Goal: Task Accomplishment & Management: Use online tool/utility

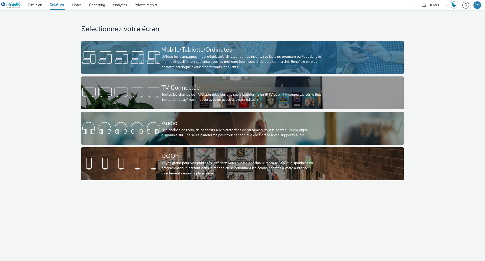
click at [233, 50] on div "Mobile/Tablette/Ordinateur" at bounding box center [241, 49] width 160 height 9
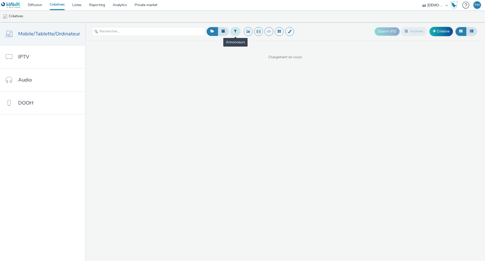
click at [234, 31] on icon at bounding box center [235, 31] width 3 height 4
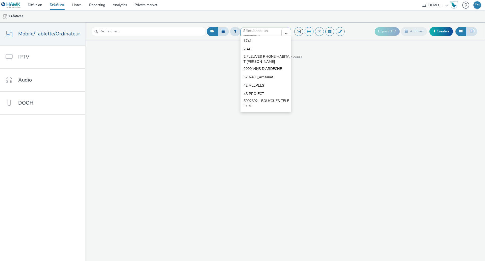
click at [251, 32] on div at bounding box center [261, 33] width 36 height 6
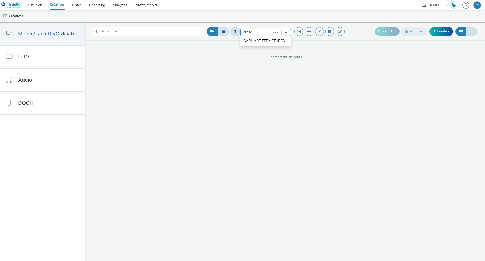
type input "art fer"
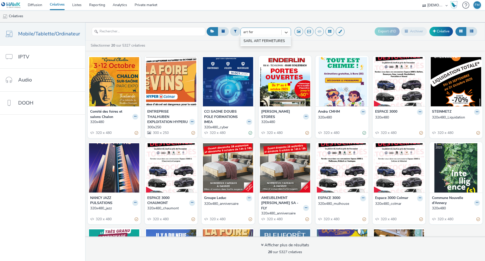
click at [256, 39] on span "SARL ART FERMETURES" at bounding box center [264, 40] width 41 height 5
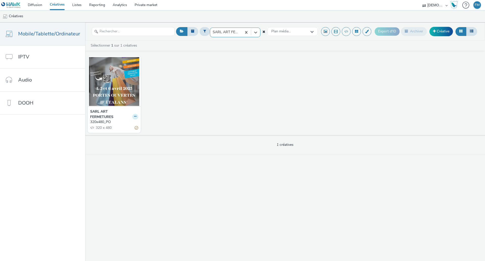
click at [134, 116] on icon at bounding box center [135, 116] width 2 height 3
click at [127, 134] on link "Dupliquer" at bounding box center [119, 135] width 38 height 10
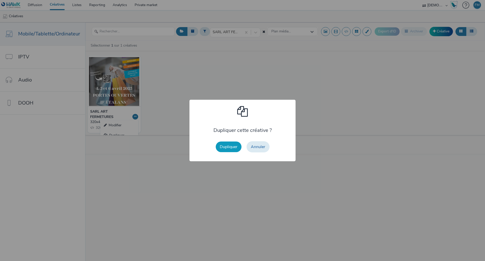
click at [233, 147] on button "Dupliquer" at bounding box center [229, 146] width 26 height 11
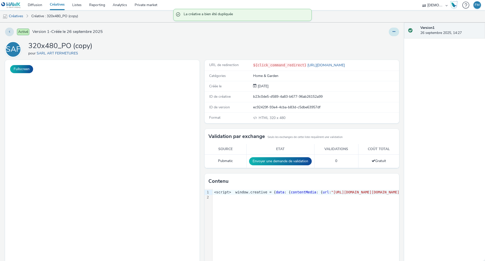
click at [389, 30] on button at bounding box center [394, 32] width 10 height 9
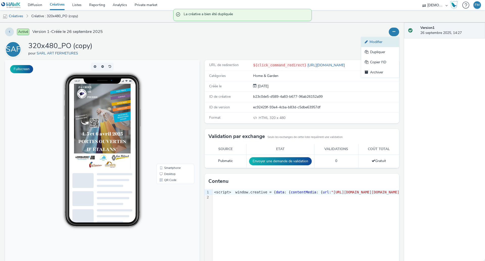
click at [389, 43] on link "Modifier" at bounding box center [380, 42] width 38 height 10
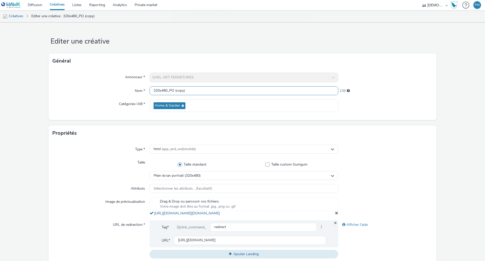
drag, startPoint x: 166, startPoint y: 90, endPoint x: 276, endPoint y: 91, distance: 110.2
click at [276, 91] on input "320x480_PO (copy)" at bounding box center [244, 90] width 189 height 9
type input "320x480"
click at [250, 62] on div "Général" at bounding box center [243, 60] width 388 height 15
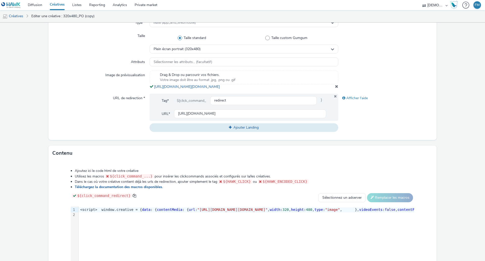
click at [335, 88] on span at bounding box center [336, 86] width 3 height 4
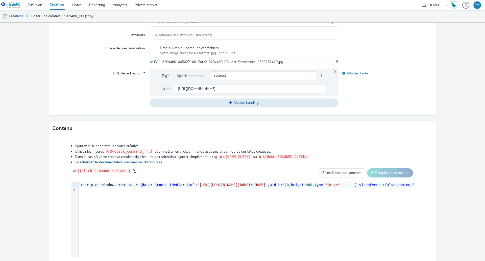
scroll to position [183, 0]
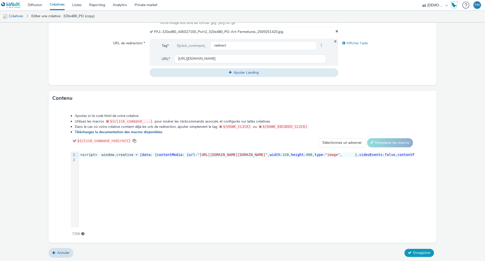
click at [415, 253] on span "Enregistrer" at bounding box center [421, 252] width 17 height 5
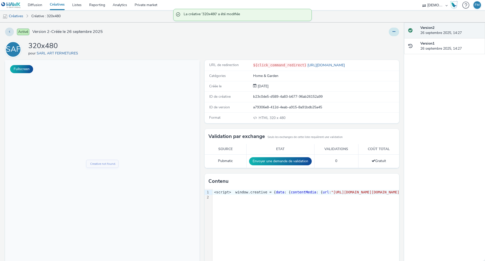
click at [392, 32] on button at bounding box center [394, 32] width 10 height 9
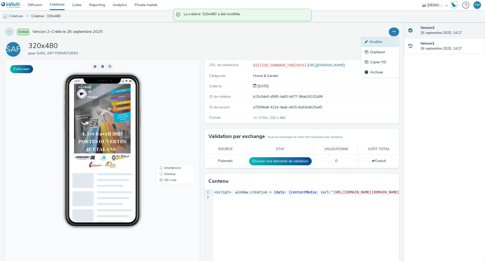
click at [385, 44] on link "Modifier" at bounding box center [380, 42] width 38 height 10
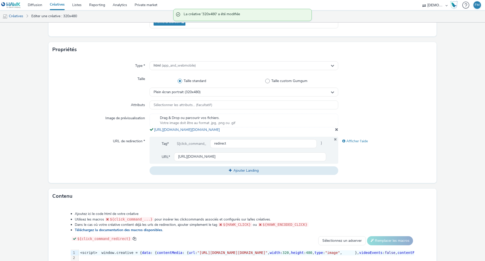
scroll to position [76, 0]
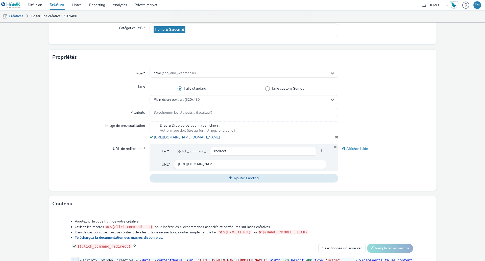
click at [222, 139] on link "[URL][DOMAIN_NAME][DOMAIN_NAME]" at bounding box center [188, 137] width 68 height 5
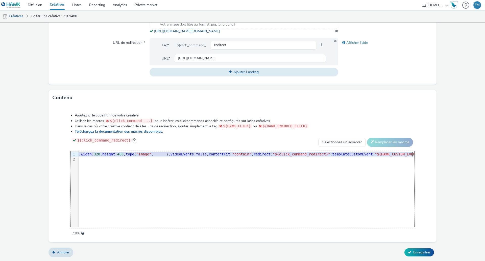
scroll to position [0, 204]
drag, startPoint x: 241, startPoint y: 153, endPoint x: 347, endPoint y: 155, distance: 105.9
click at [64, 155] on span ""[URL][DOMAIN_NAME][DOMAIN_NAME]"" at bounding box center [28, 154] width 70 height 4
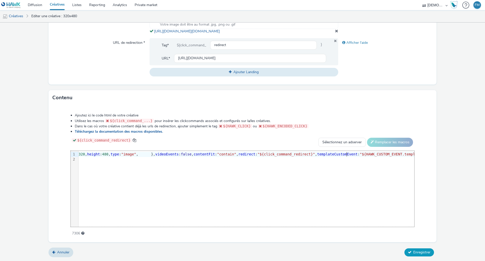
click at [417, 252] on span "Enregistrer" at bounding box center [421, 251] width 17 height 5
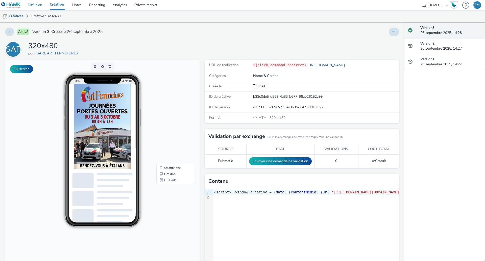
click at [32, 4] on link "Diffusion" at bounding box center [35, 5] width 22 height 10
